Goal: Information Seeking & Learning: Learn about a topic

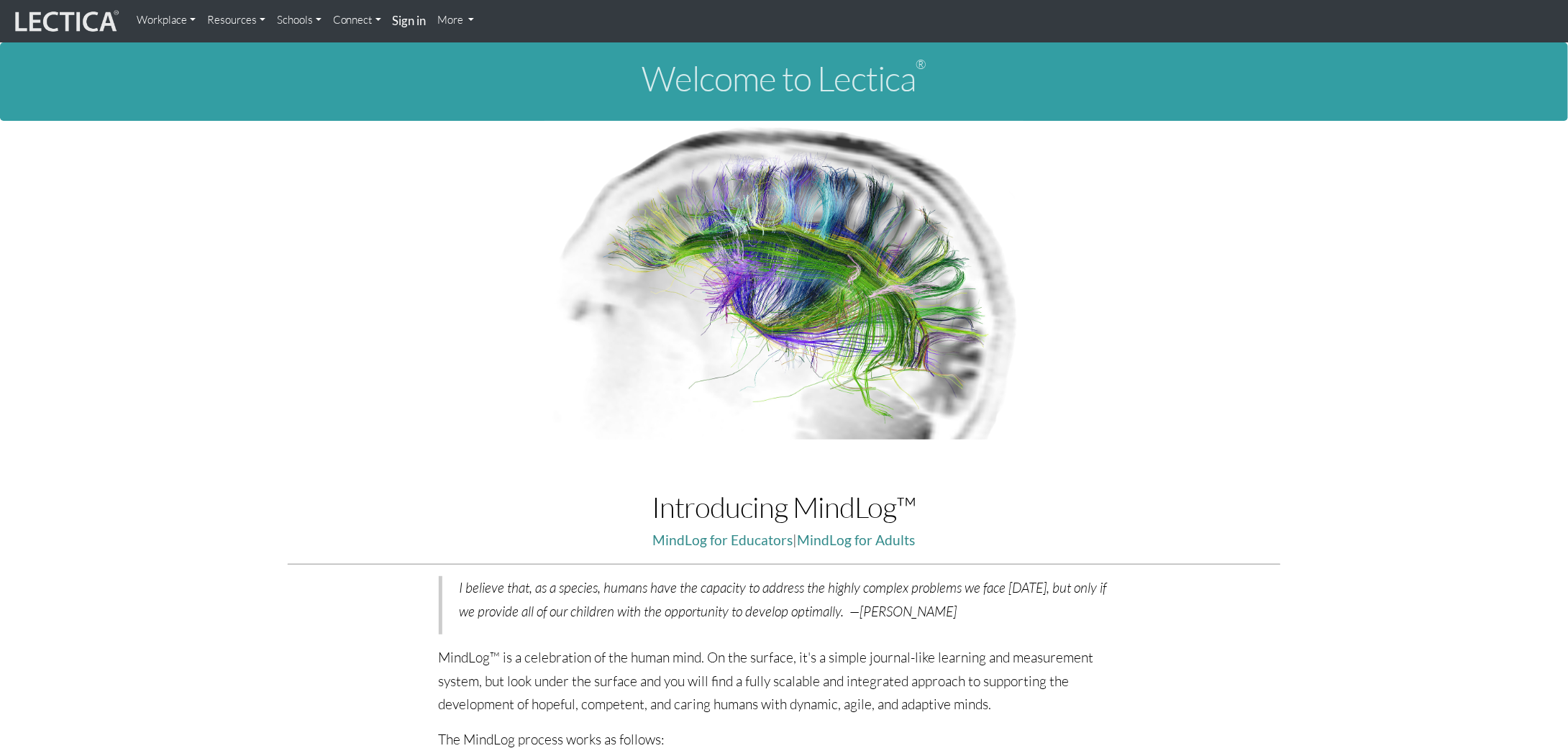
click at [191, 25] on link "Workplace" at bounding box center [166, 20] width 70 height 29
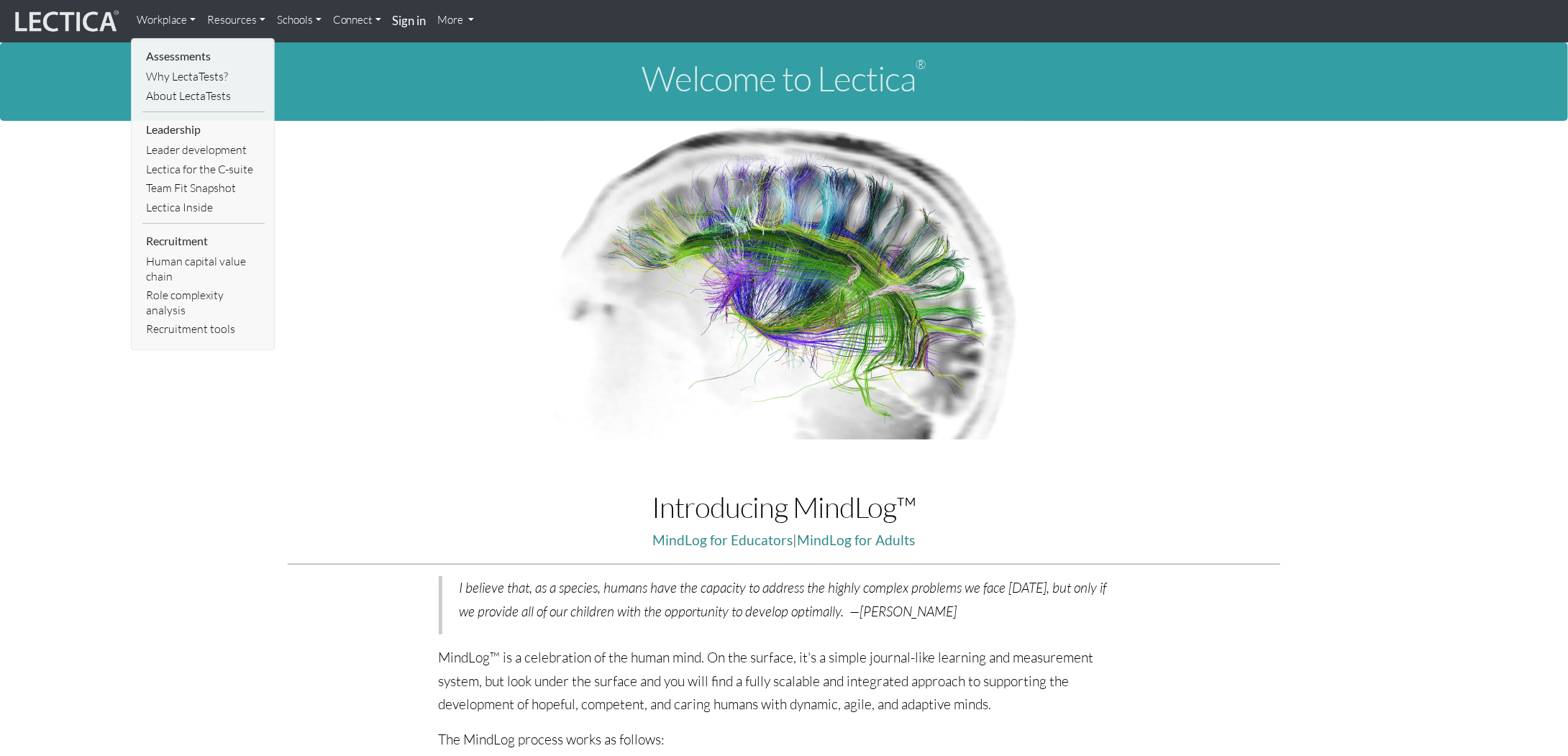
click at [255, 20] on link "Resources" at bounding box center [235, 20] width 70 height 29
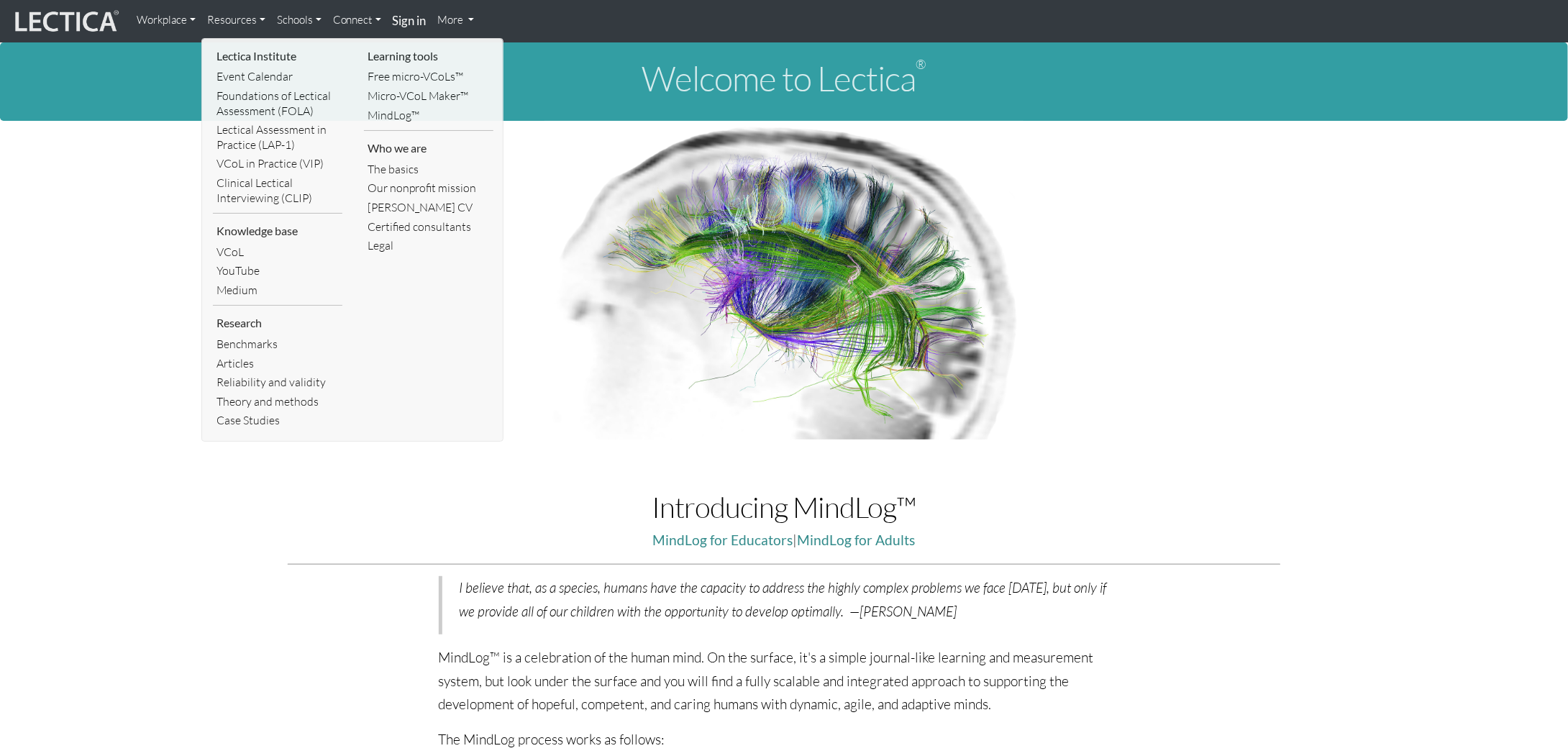
click at [291, 22] on link "Schools" at bounding box center [300, 20] width 56 height 29
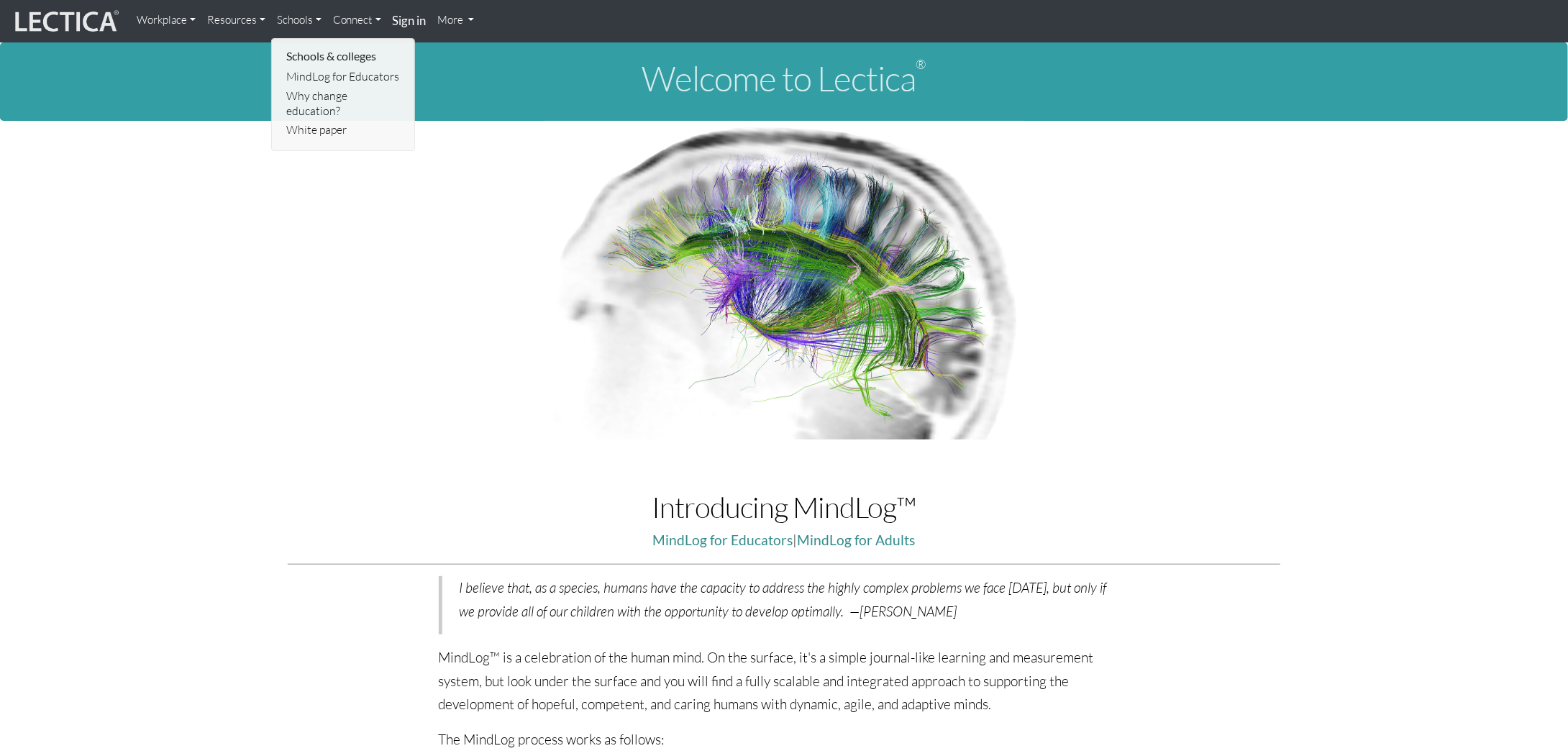
click at [364, 14] on link "Connect" at bounding box center [357, 20] width 60 height 29
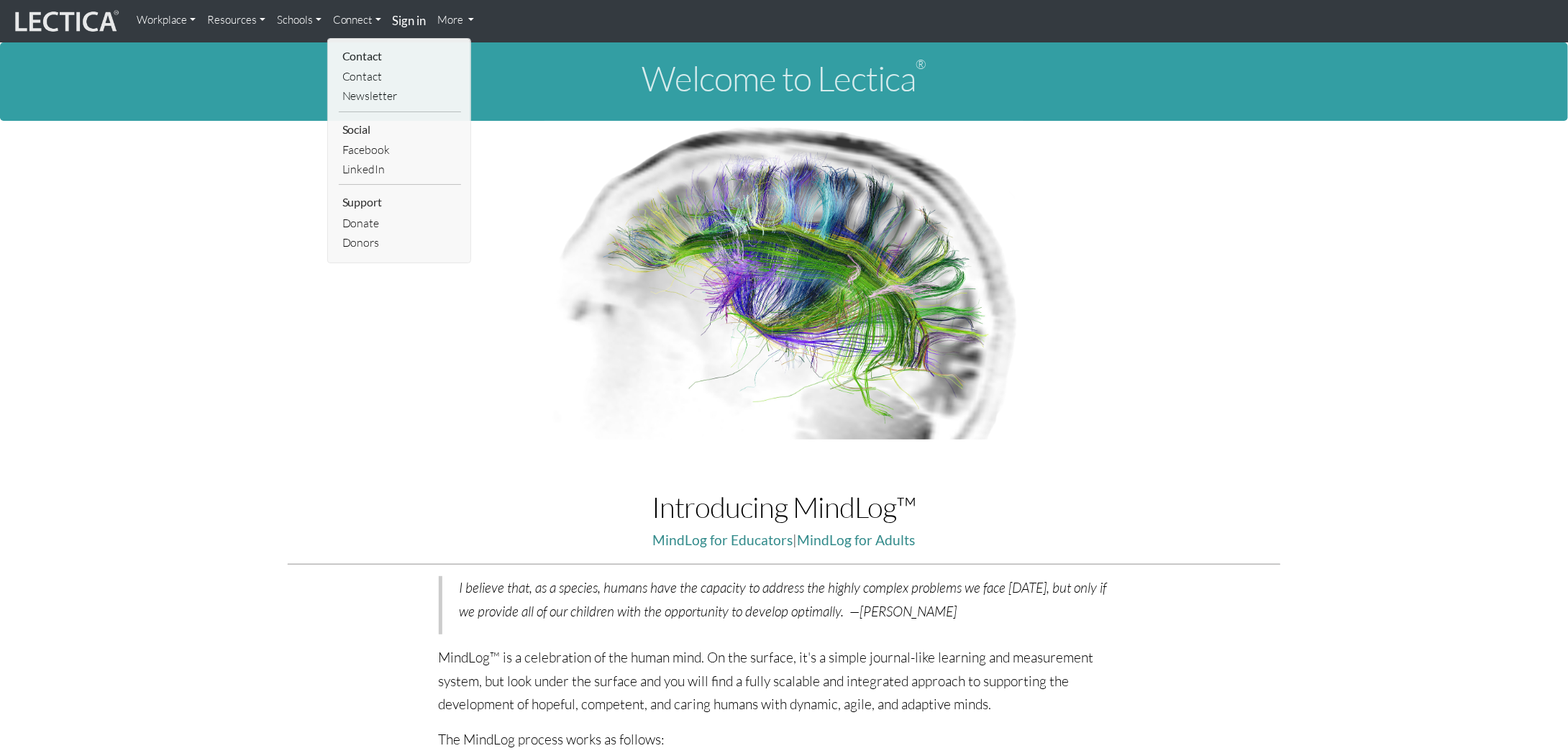
click at [460, 16] on link "More" at bounding box center [456, 20] width 48 height 29
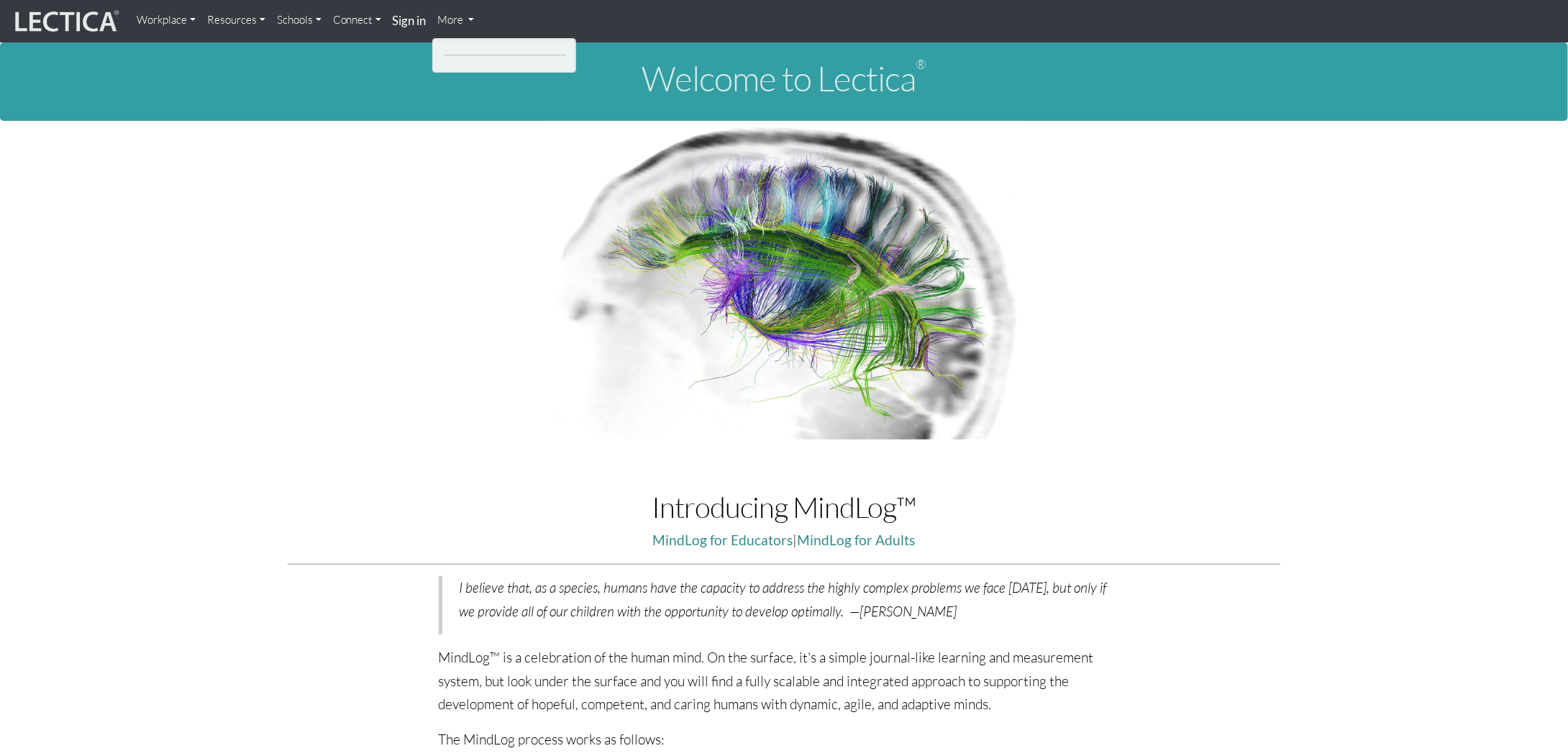
click at [468, 25] on link "More" at bounding box center [456, 20] width 48 height 29
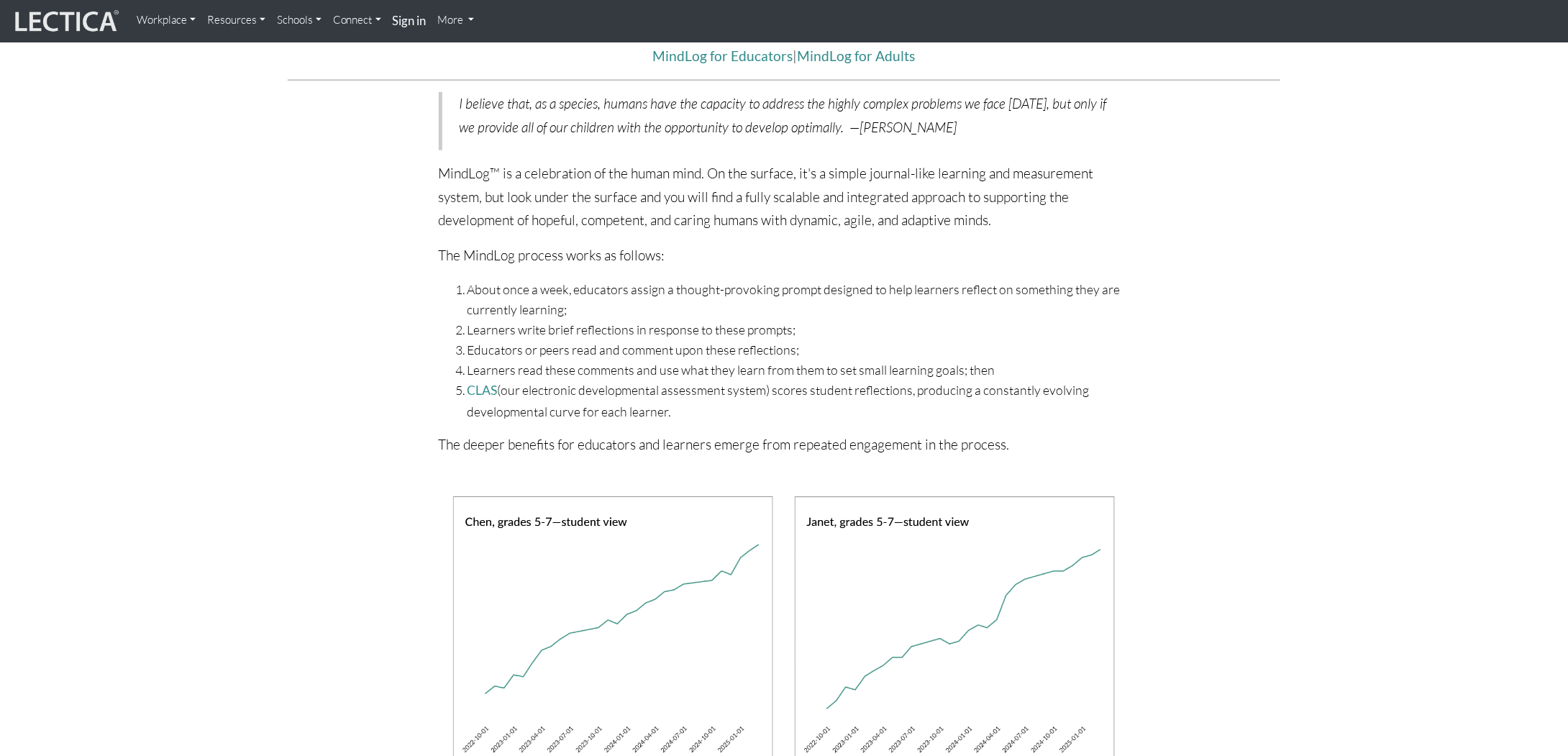
scroll to position [504, 0]
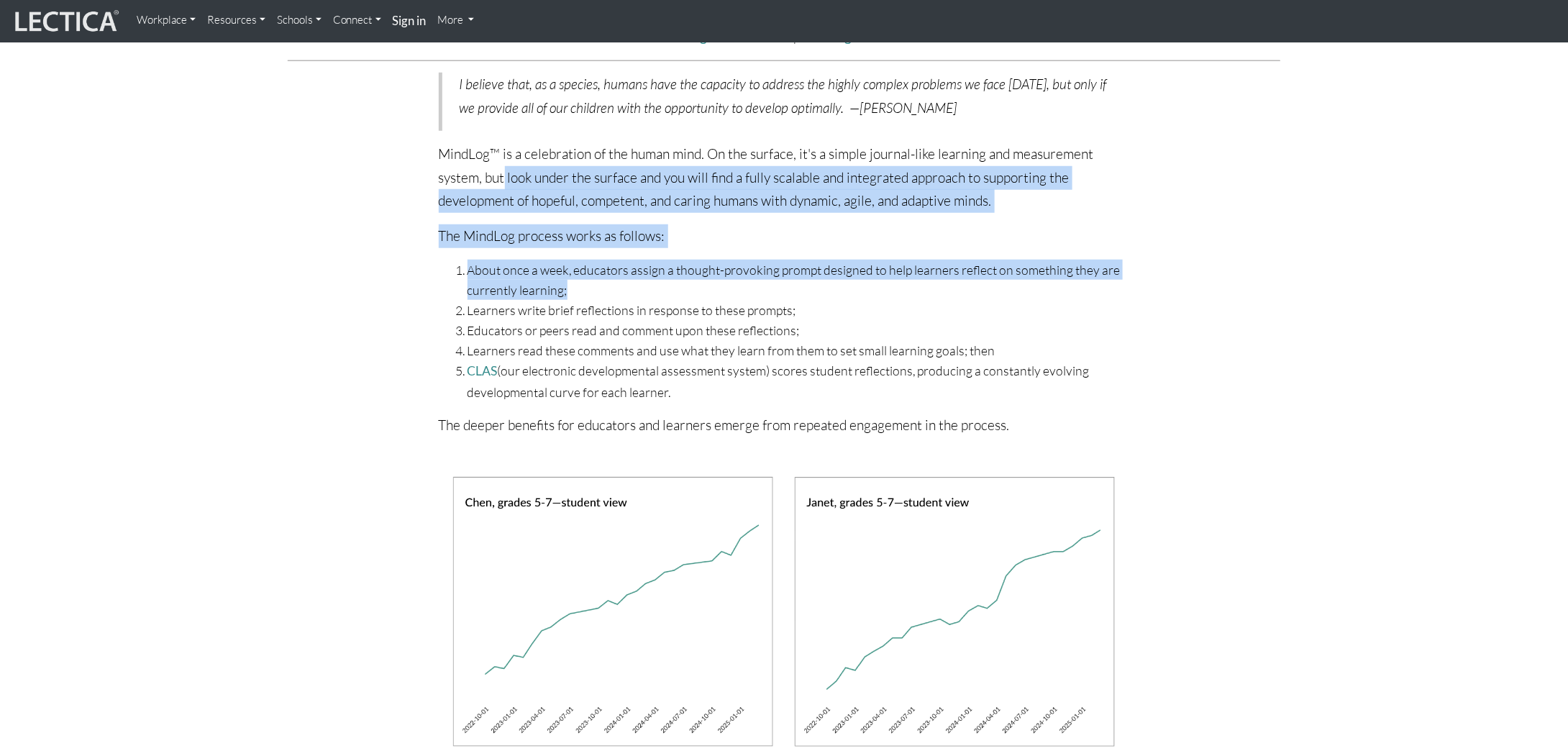
drag, startPoint x: 504, startPoint y: 179, endPoint x: 794, endPoint y: 296, distance: 312.7
click at [785, 292] on div "I believe that, as a species, humans have the capacity to address the highly co…" at bounding box center [784, 260] width 760 height 376
click at [794, 296] on li "About once a week, educators assign a thought-provoking prompt designed to help…" at bounding box center [798, 279] width 662 height 40
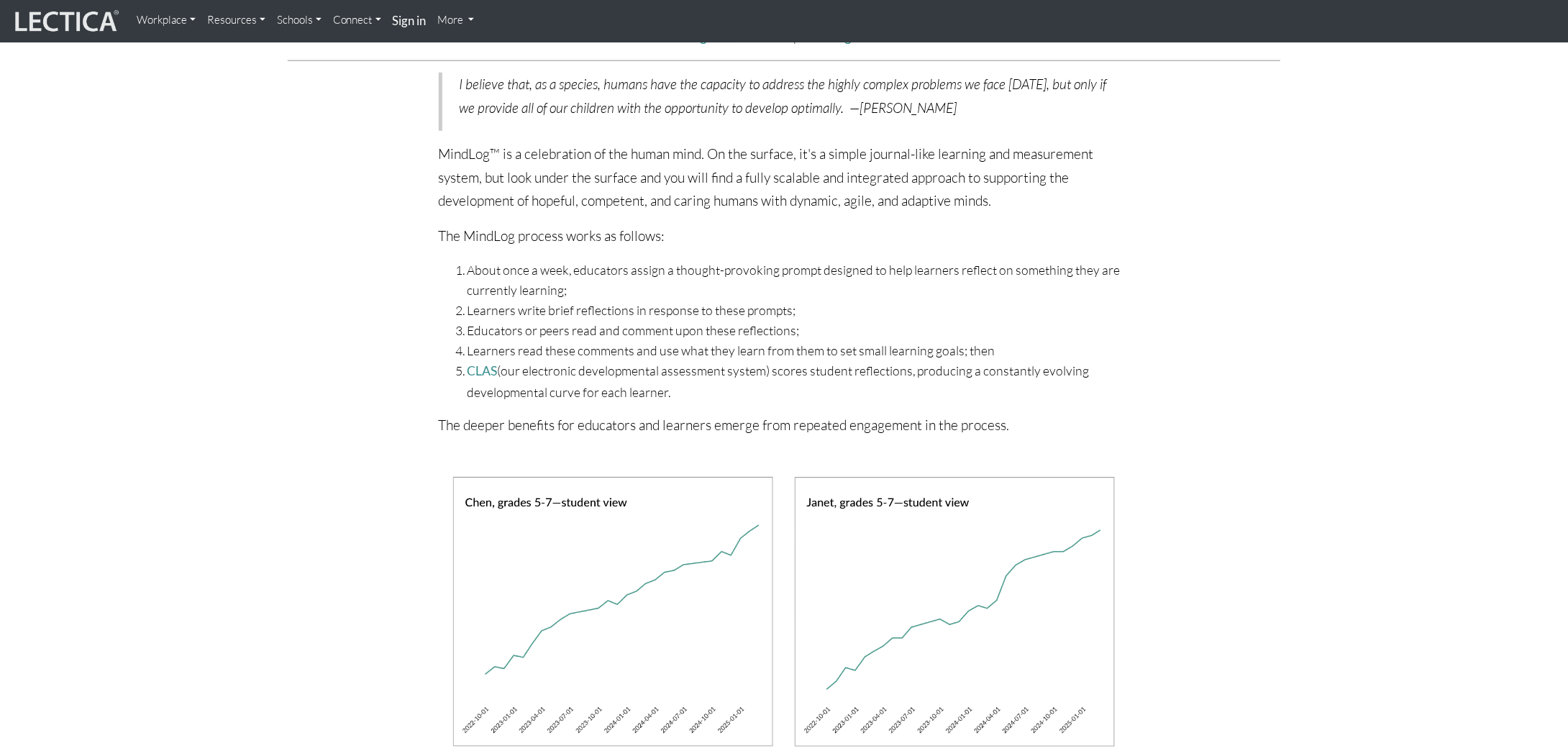
drag, startPoint x: 481, startPoint y: 308, endPoint x: 797, endPoint y: 389, distance: 326.2
click at [797, 389] on ol "About once a week, educators assign a thought-provoking prompt designed to help…" at bounding box center [784, 331] width 691 height 143
click at [797, 391] on li "CLAS (our electronic developmental assessment system) scores student reflection…" at bounding box center [798, 380] width 662 height 41
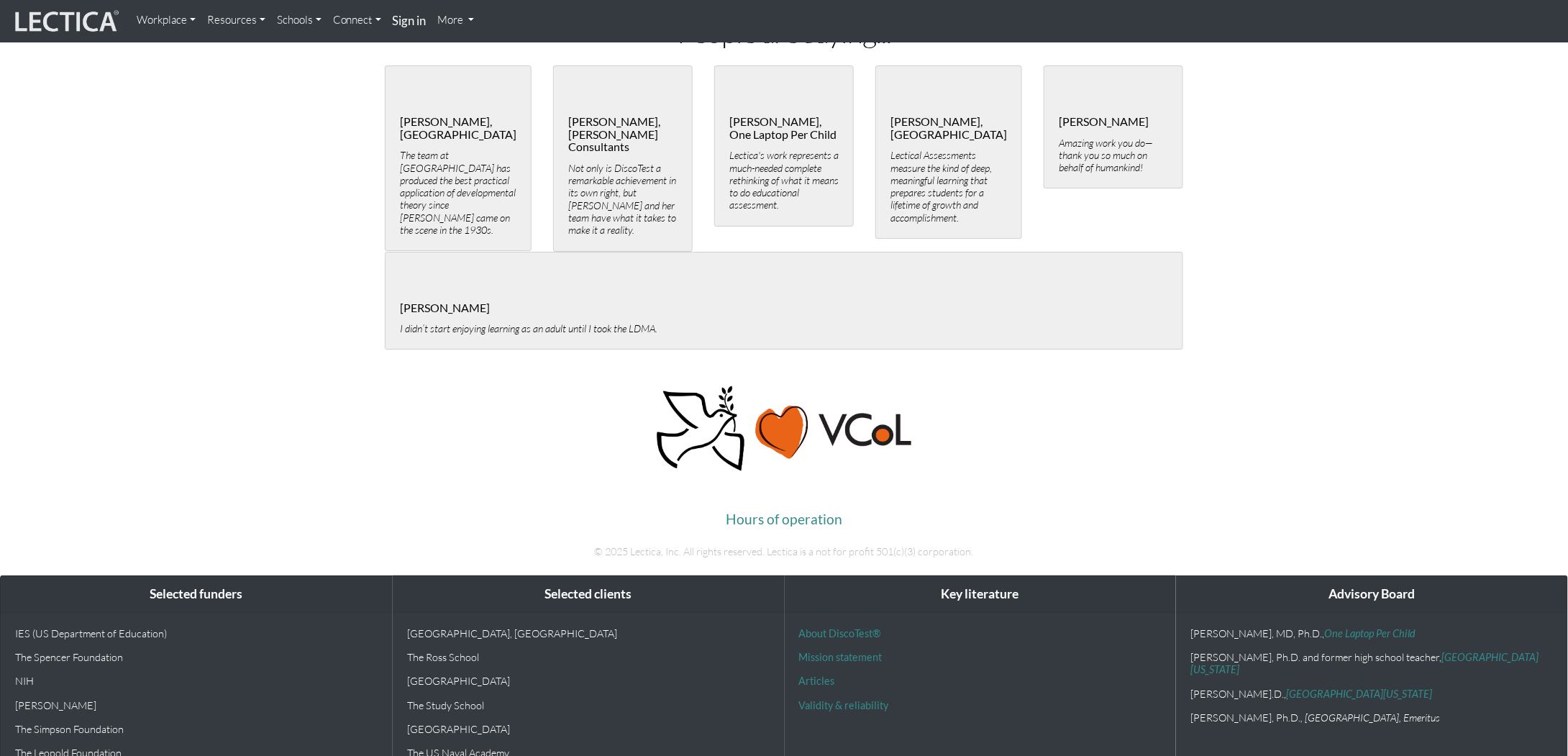
scroll to position [2713, 0]
